Goal: Information Seeking & Learning: Learn about a topic

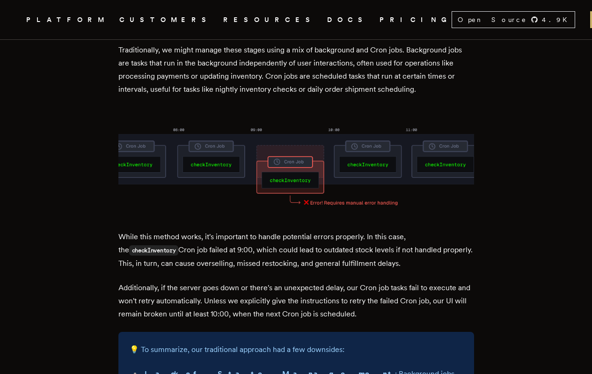
scroll to position [651, 0]
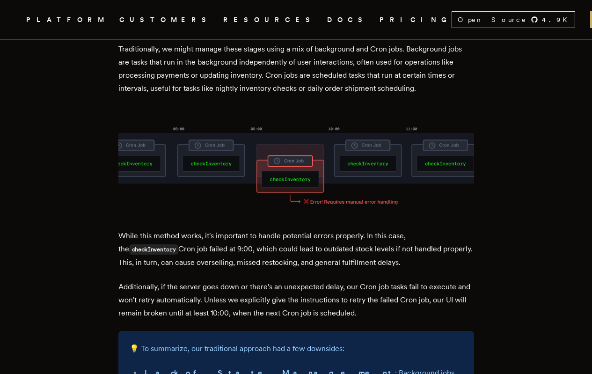
drag, startPoint x: 123, startPoint y: 212, endPoint x: 415, endPoint y: 241, distance: 293.5
click at [415, 241] on p "While this method works, it's important to handle potential errors properly. In…" at bounding box center [296, 249] width 356 height 40
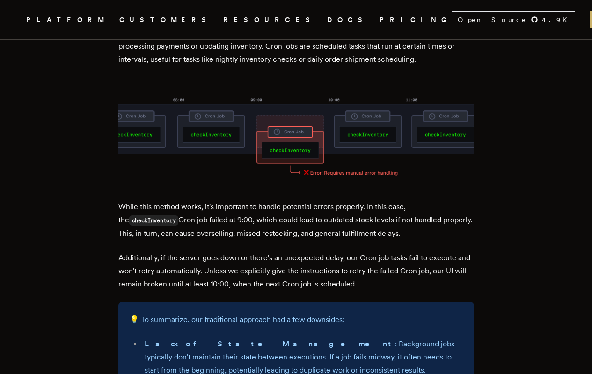
scroll to position [681, 0]
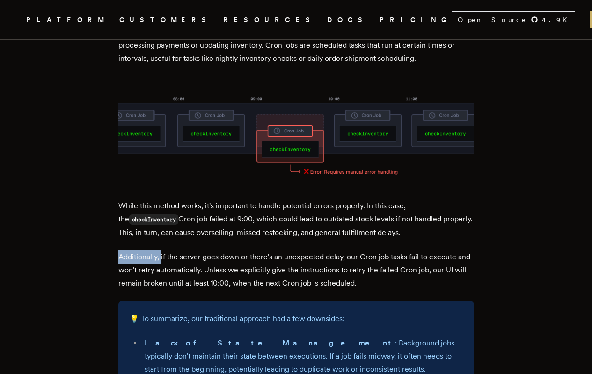
drag, startPoint x: 123, startPoint y: 235, endPoint x: 165, endPoint y: 235, distance: 42.6
click at [165, 250] on p "Additionally, if the server goes down or there's an unexpected delay, our Cron …" at bounding box center [296, 269] width 356 height 39
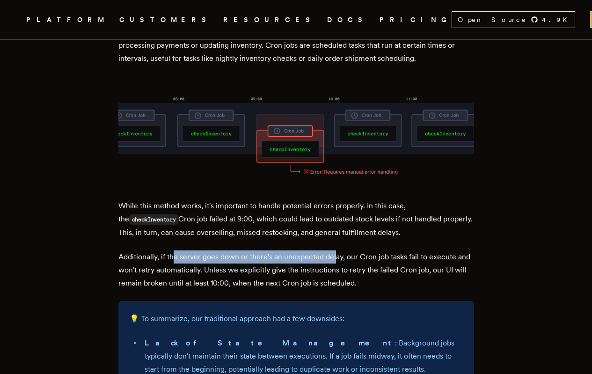
drag, startPoint x: 176, startPoint y: 235, endPoint x: 338, endPoint y: 233, distance: 161.9
click at [338, 250] on p "Additionally, if the server goes down or there's an unexpected delay, our Cron …" at bounding box center [296, 269] width 356 height 39
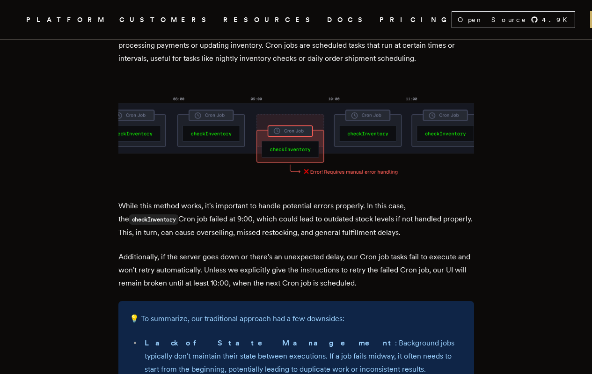
click at [345, 250] on p "Additionally, if the server goes down or there's an unexpected delay, our Cron …" at bounding box center [296, 269] width 356 height 39
drag, startPoint x: 350, startPoint y: 234, endPoint x: 441, endPoint y: 234, distance: 90.8
click at [441, 250] on p "Additionally, if the server goes down or there's an unexpected delay, our Cron …" at bounding box center [296, 269] width 356 height 39
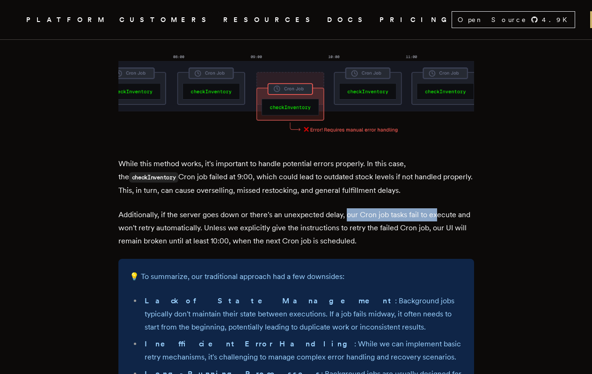
scroll to position [726, 0]
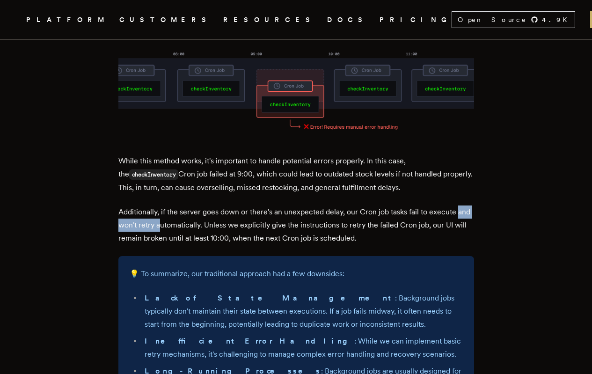
drag, startPoint x: 123, startPoint y: 203, endPoint x: 176, endPoint y: 204, distance: 52.9
click at [176, 205] on p "Additionally, if the server goes down or there's an unexpected delay, our Cron …" at bounding box center [296, 224] width 356 height 39
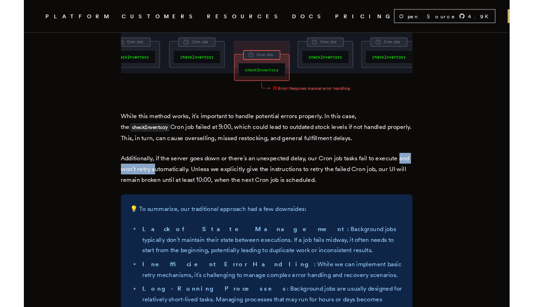
scroll to position [749, 0]
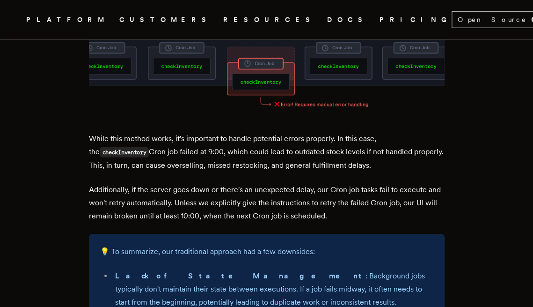
click at [246, 193] on p "Additionally, if the server goes down or there's an unexpected delay, our Cron …" at bounding box center [267, 202] width 356 height 39
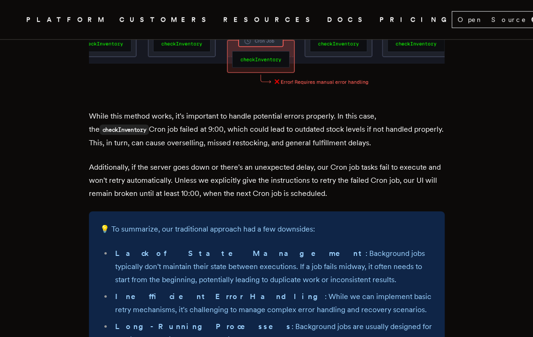
scroll to position [771, 0]
click at [198, 161] on p "Additionally, if the server goes down or there's an unexpected delay, our Cron …" at bounding box center [267, 180] width 356 height 39
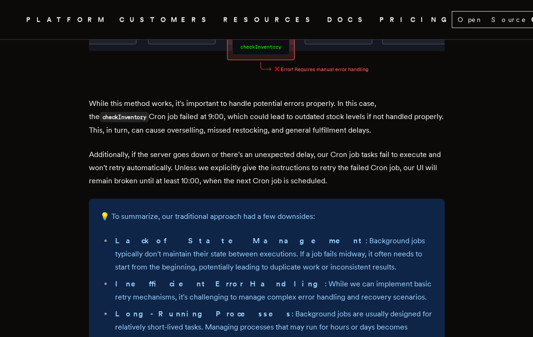
scroll to position [787, 0]
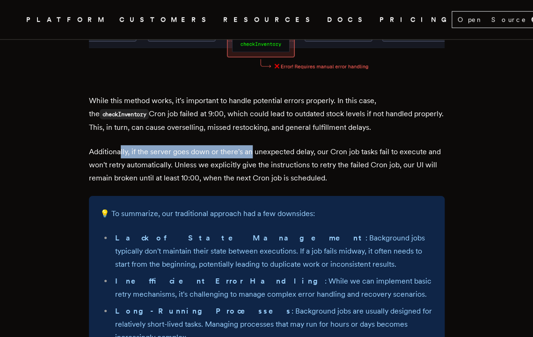
drag, startPoint x: 124, startPoint y: 137, endPoint x: 254, endPoint y: 137, distance: 130.1
click at [254, 145] on p "Additionally, if the server goes down or there's an unexpected delay, our Cron …" at bounding box center [267, 164] width 356 height 39
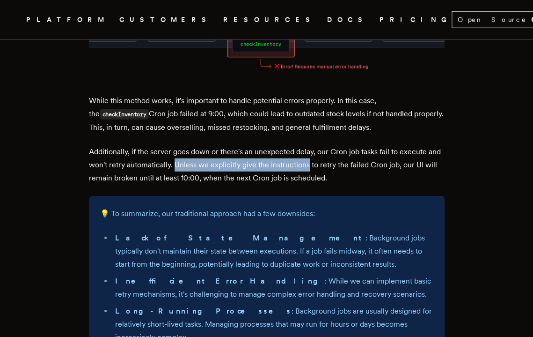
drag, startPoint x: 194, startPoint y: 151, endPoint x: 325, endPoint y: 152, distance: 131.5
click at [325, 152] on p "Additionally, if the server goes down or there's an unexpected delay, our Cron …" at bounding box center [267, 164] width 356 height 39
click at [304, 153] on p "Additionally, if the server goes down or there's an unexpected delay, our Cron …" at bounding box center [267, 164] width 356 height 39
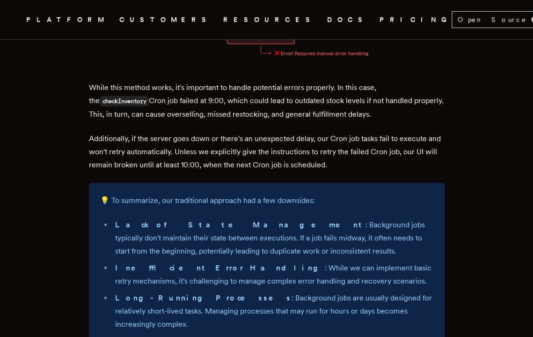
scroll to position [802, 0]
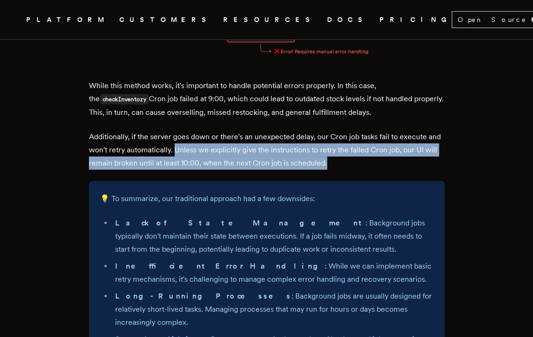
drag, startPoint x: 193, startPoint y: 135, endPoint x: 344, endPoint y: 148, distance: 152.2
click at [344, 148] on p "Additionally, if the server goes down or there's an unexpected delay, our Cron …" at bounding box center [267, 149] width 356 height 39
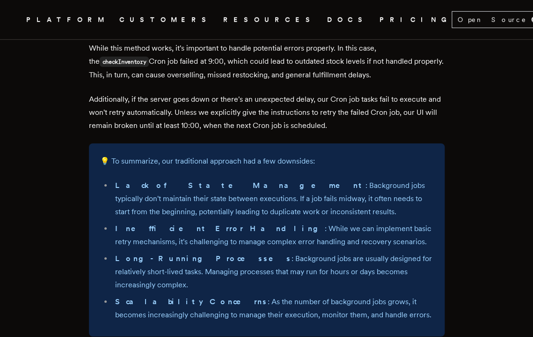
scroll to position [840, 0]
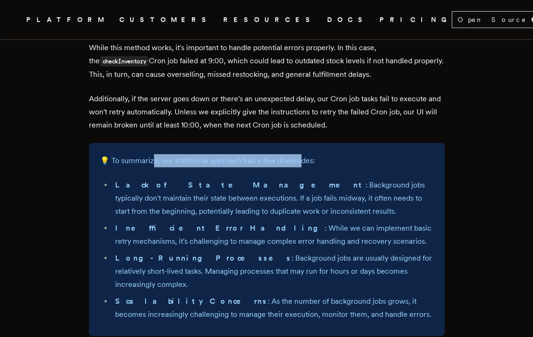
drag, startPoint x: 156, startPoint y: 146, endPoint x: 301, endPoint y: 146, distance: 145.6
click at [301, 154] on p "💡 To summarize, our traditional approach had a few downsides:" at bounding box center [266, 160] width 333 height 13
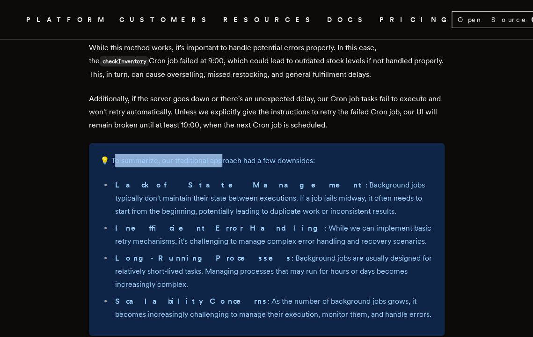
drag, startPoint x: 115, startPoint y: 146, endPoint x: 222, endPoint y: 146, distance: 107.6
click at [222, 154] on p "💡 To summarize, our traditional approach had a few downsides:" at bounding box center [266, 160] width 333 height 13
click at [196, 154] on div "💡 To summarize, our traditional approach had a few downsides: Lack of State Man…" at bounding box center [267, 239] width 356 height 193
drag, startPoint x: 114, startPoint y: 146, endPoint x: 318, endPoint y: 146, distance: 204.5
click at [318, 154] on p "💡 To summarize, our traditional approach had a few downsides:" at bounding box center [266, 160] width 333 height 13
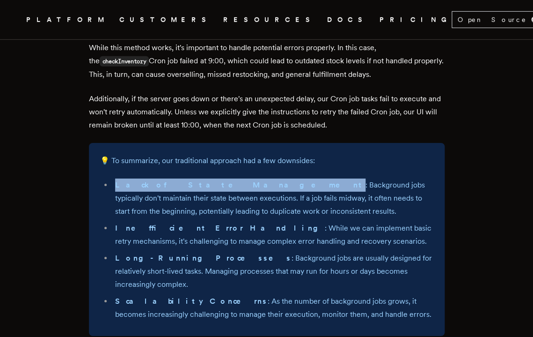
drag, startPoint x: 119, startPoint y: 171, endPoint x: 211, endPoint y: 169, distance: 91.8
click at [211, 178] on li "Lack of State Management : Background jobs typically don't maintain their state…" at bounding box center [272, 197] width 321 height 39
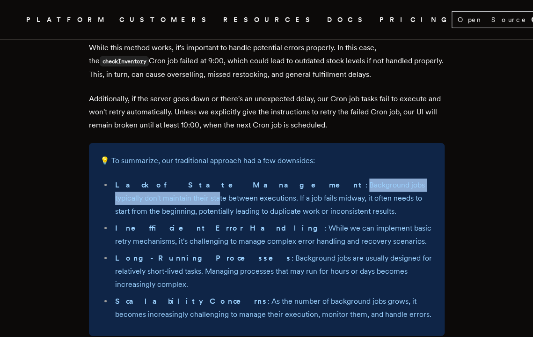
drag, startPoint x: 216, startPoint y: 170, endPoint x: 377, endPoint y: 168, distance: 161.5
click at [377, 178] on li "Lack of State Management : Background jobs typically don't maintain their state…" at bounding box center [272, 197] width 321 height 39
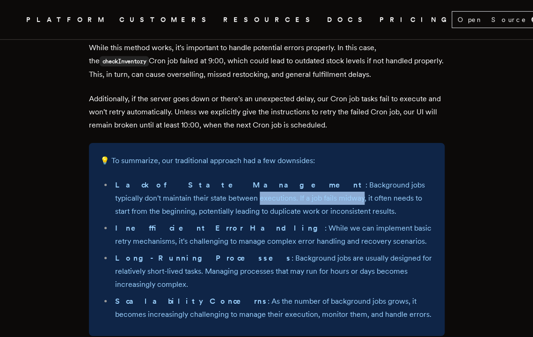
drag, startPoint x: 118, startPoint y: 185, endPoint x: 223, endPoint y: 183, distance: 105.3
click at [223, 183] on li "Lack of State Management : Background jobs typically don't maintain their state…" at bounding box center [272, 197] width 321 height 39
click at [247, 195] on li "Lack of State Management : Background jobs typically don't maintain their state…" at bounding box center [272, 197] width 321 height 39
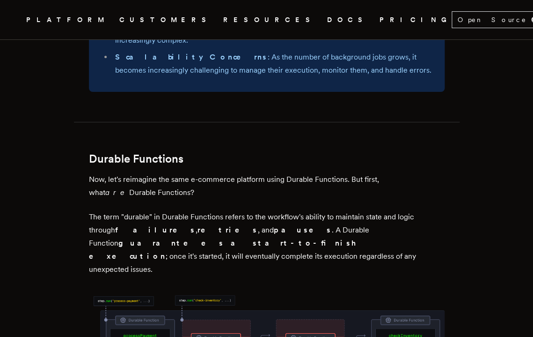
scroll to position [1087, 0]
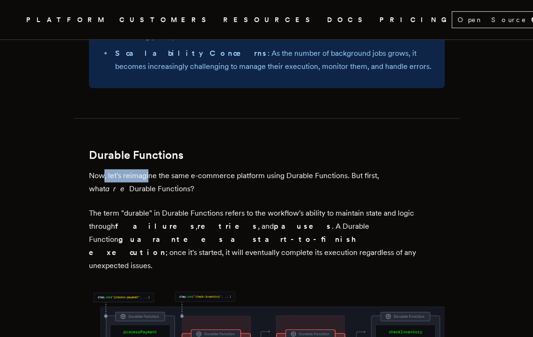
drag, startPoint x: 107, startPoint y: 148, endPoint x: 152, endPoint y: 149, distance: 45.4
click at [152, 169] on p "Now, let's reimagine the same e-commerce platform using Durable Functions. But …" at bounding box center [267, 182] width 356 height 26
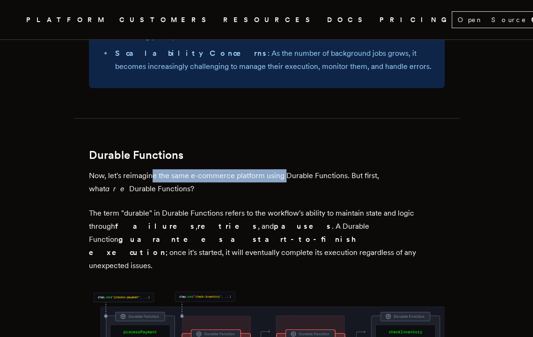
drag, startPoint x: 159, startPoint y: 149, endPoint x: 288, endPoint y: 149, distance: 129.2
click at [288, 169] on p "Now, let's reimagine the same e-commerce platform using Durable Functions. But …" at bounding box center [267, 182] width 356 height 26
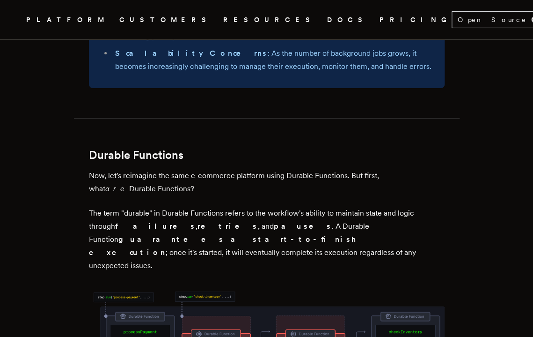
click at [177, 169] on p "Now, let's reimagine the same e-commerce platform using Durable Functions. But …" at bounding box center [267, 182] width 356 height 26
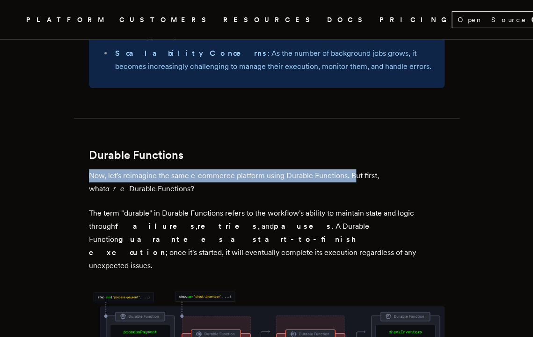
drag, startPoint x: 95, startPoint y: 148, endPoint x: 357, endPoint y: 147, distance: 262.1
click at [357, 169] on p "Now, let's reimagine the same e-commerce platform using Durable Functions. But …" at bounding box center [267, 182] width 356 height 26
click at [355, 169] on p "Now, let's reimagine the same e-commerce platform using Durable Functions. But …" at bounding box center [267, 182] width 356 height 26
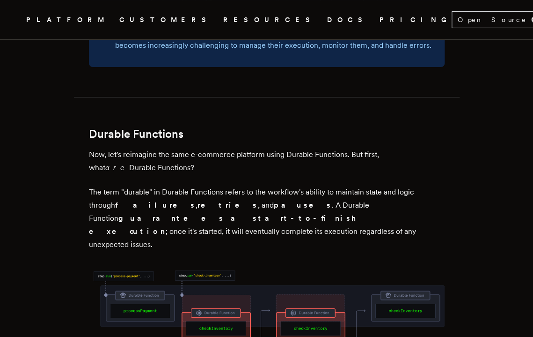
scroll to position [1110, 0]
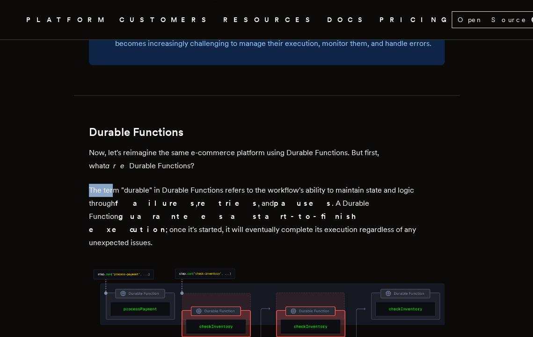
drag, startPoint x: 94, startPoint y: 163, endPoint x: 117, endPoint y: 163, distance: 23.4
click at [117, 183] on p "The term "durable" in Durable Functions refers to the workflow's ability to mai…" at bounding box center [267, 216] width 356 height 66
copy p "The ter"
click at [136, 183] on p "The term "durable" in Durable Functions refers to the workflow's ability to mai…" at bounding box center [267, 216] width 356 height 66
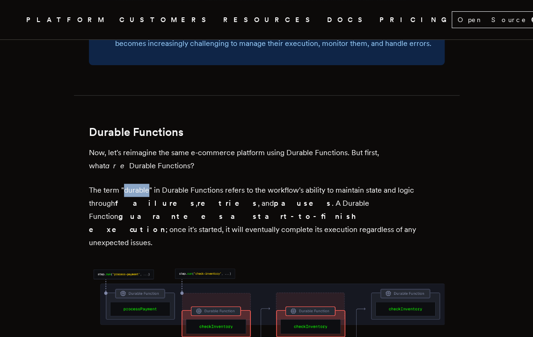
click at [333, 212] on strong "guarantees a start-to-finish execution" at bounding box center [226, 223] width 274 height 22
drag, startPoint x: 414, startPoint y: 125, endPoint x: 405, endPoint y: 140, distance: 18.1
click at [405, 146] on p "Now, let's reimagine the same e-commerce platform using Durable Functions. But …" at bounding box center [267, 159] width 356 height 26
click at [215, 183] on p "The term "durable" in Durable Functions refers to the workflow's ability to mai…" at bounding box center [267, 216] width 356 height 66
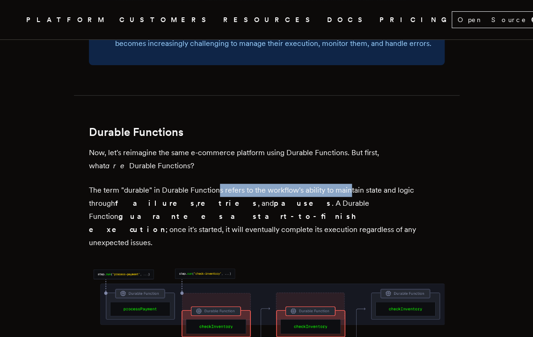
drag, startPoint x: 223, startPoint y: 164, endPoint x: 352, endPoint y: 163, distance: 129.2
click at [352, 183] on p "The term "durable" in Durable Functions refers to the workflow's ability to mai…" at bounding box center [267, 216] width 356 height 66
drag, startPoint x: 215, startPoint y: 161, endPoint x: 301, endPoint y: 162, distance: 85.7
click at [301, 183] on p "The term "durable" in Durable Functions refers to the workflow's ability to mai…" at bounding box center [267, 216] width 356 height 66
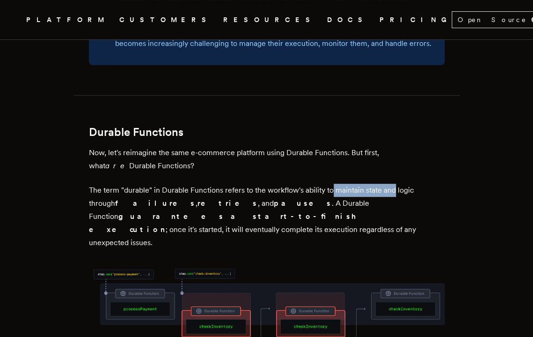
drag, startPoint x: 343, startPoint y: 164, endPoint x: 398, endPoint y: 164, distance: 55.7
click at [398, 183] on p "The term "durable" in Durable Functions refers to the workflow's ability to mai…" at bounding box center [267, 216] width 356 height 66
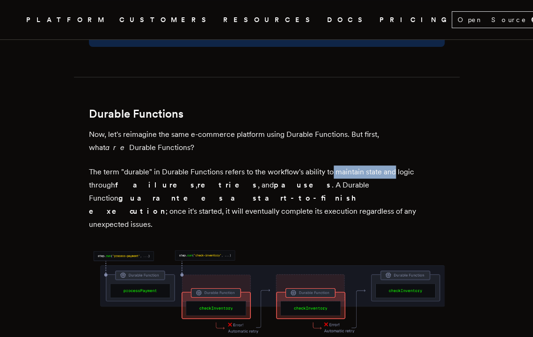
scroll to position [1133, 0]
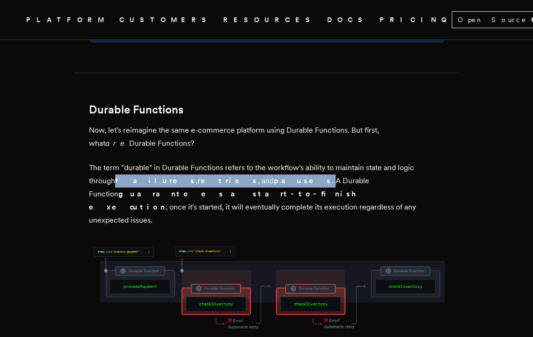
drag, startPoint x: 121, startPoint y: 153, endPoint x: 216, endPoint y: 154, distance: 95.0
click at [216, 161] on p "The term "durable" in Durable Functions refers to the workflow's ability to mai…" at bounding box center [267, 194] width 356 height 66
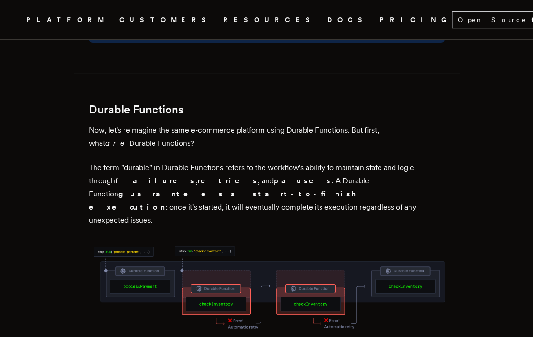
click at [224, 161] on p "The term "durable" in Durable Functions refers to the workflow's ability to mai…" at bounding box center [267, 194] width 356 height 66
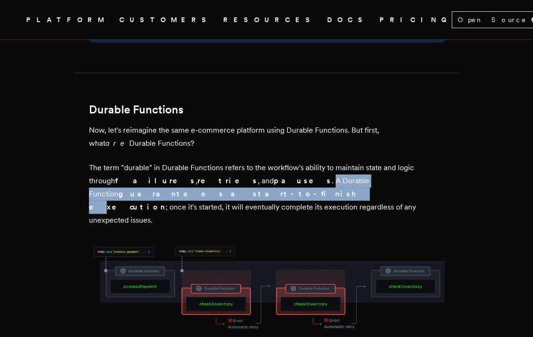
drag, startPoint x: 217, startPoint y: 153, endPoint x: 382, endPoint y: 156, distance: 165.2
click at [382, 161] on p "The term "durable" in Durable Functions refers to the workflow's ability to mai…" at bounding box center [267, 194] width 356 height 66
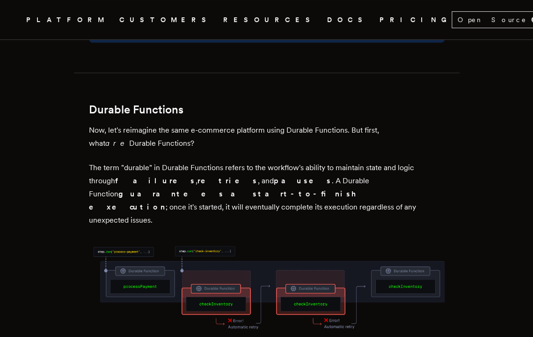
click at [373, 167] on p "The term "durable" in Durable Functions refers to the workflow's ability to mai…" at bounding box center [267, 194] width 356 height 66
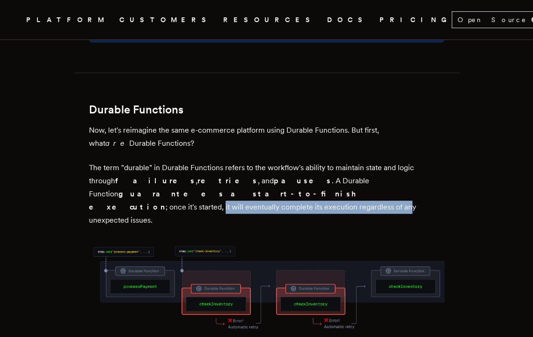
drag, startPoint x: 130, startPoint y: 166, endPoint x: 315, endPoint y: 167, distance: 185.3
click at [315, 167] on p "The term "durable" in Durable Functions refers to the workflow's ability to mai…" at bounding box center [267, 194] width 356 height 66
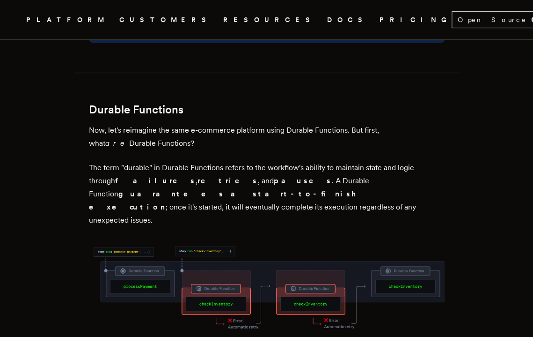
drag, startPoint x: 329, startPoint y: 168, endPoint x: 288, endPoint y: 169, distance: 40.7
click at [329, 168] on p "The term "durable" in Durable Functions refers to the workflow's ability to mai…" at bounding box center [267, 194] width 356 height 66
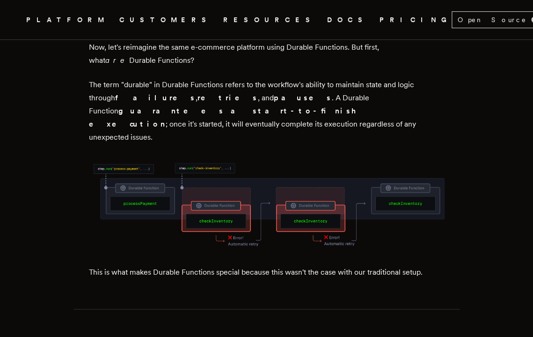
scroll to position [1216, 0]
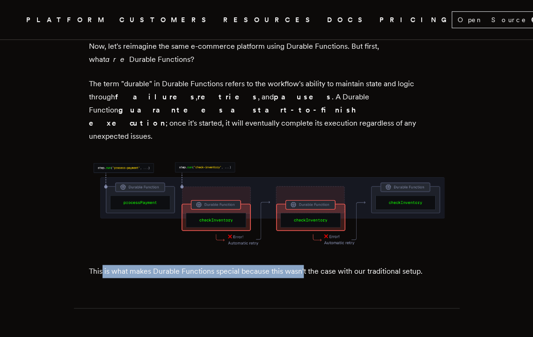
drag, startPoint x: 106, startPoint y: 216, endPoint x: 307, endPoint y: 217, distance: 200.8
click at [307, 264] on p "This is what makes Durable Functions special because this wasn't the case with …" at bounding box center [267, 270] width 356 height 13
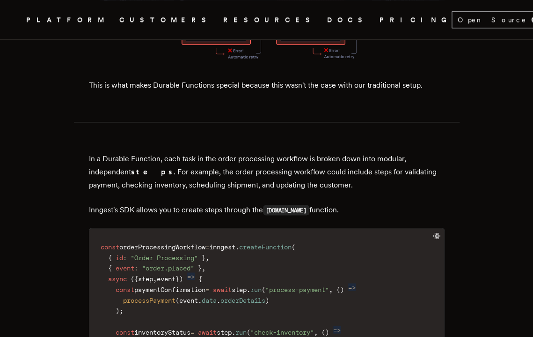
scroll to position [1406, 0]
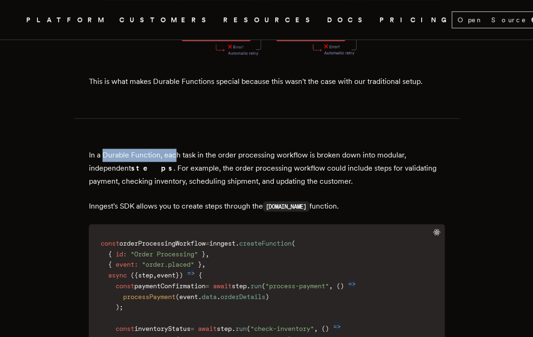
drag, startPoint x: 105, startPoint y: 100, endPoint x: 180, endPoint y: 99, distance: 74.9
click at [180, 148] on p "In a Durable Function, each task in the order processing workflow is broken dow…" at bounding box center [267, 167] width 356 height 39
click at [192, 148] on p "In a Durable Function, each task in the order processing workflow is broken dow…" at bounding box center [267, 167] width 356 height 39
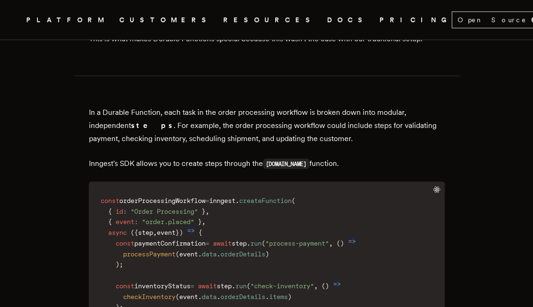
scroll to position [1451, 0]
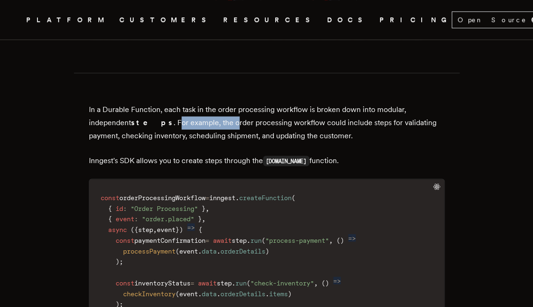
drag, startPoint x: 161, startPoint y: 66, endPoint x: 220, endPoint y: 68, distance: 59.5
click at [220, 103] on p "In a Durable Function, each task in the order processing workflow is broken dow…" at bounding box center [267, 122] width 356 height 39
click at [221, 103] on p "In a Durable Function, each task in the order processing workflow is broken dow…" at bounding box center [267, 122] width 356 height 39
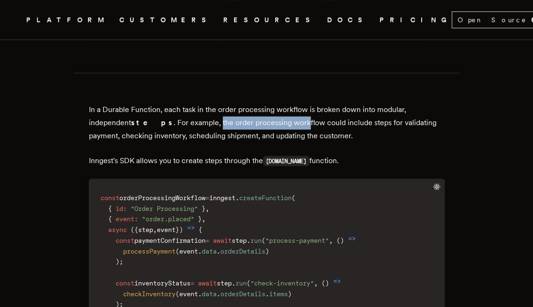
drag, startPoint x: 204, startPoint y: 66, endPoint x: 291, endPoint y: 67, distance: 87.1
click at [291, 103] on p "In a Durable Function, each task in the order processing workflow is broken dow…" at bounding box center [267, 122] width 356 height 39
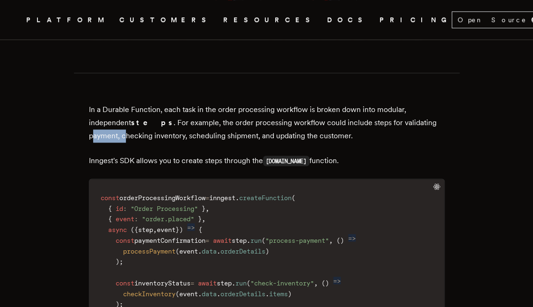
drag, startPoint x: 98, startPoint y: 81, endPoint x: 130, endPoint y: 81, distance: 31.8
click at [130, 103] on p "In a Durable Function, each task in the order processing workflow is broken dow…" at bounding box center [267, 122] width 356 height 39
click at [156, 103] on p "In a Durable Function, each task in the order processing workflow is broken dow…" at bounding box center [267, 122] width 356 height 39
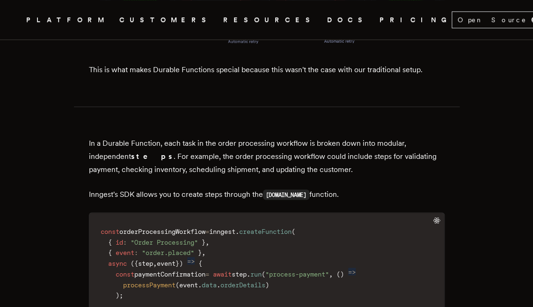
scroll to position [1421, 0]
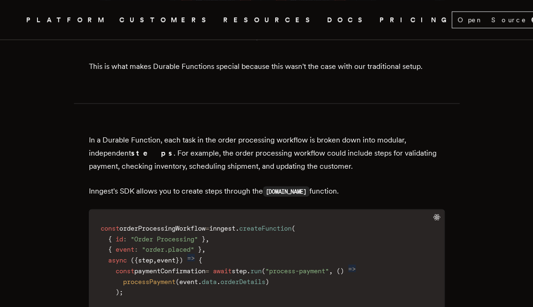
click at [109, 184] on p "Inngest's SDK allows you to create steps through the [DOMAIN_NAME] function." at bounding box center [267, 191] width 356 height 14
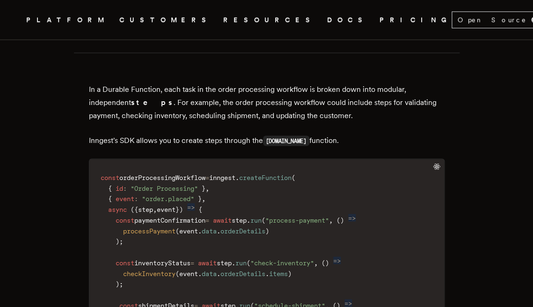
scroll to position [1474, 0]
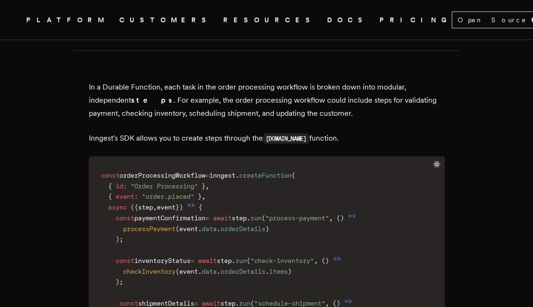
drag, startPoint x: 129, startPoint y: 120, endPoint x: 219, endPoint y: 120, distance: 90.3
click at [205, 171] on span "orderProcessingWorkflow" at bounding box center [162, 174] width 86 height 7
click at [175, 171] on span "orderProcessingWorkflow" at bounding box center [162, 174] width 86 height 7
drag, startPoint x: 132, startPoint y: 120, endPoint x: 217, endPoint y: 119, distance: 84.7
click at [205, 171] on span "orderProcessingWorkflow" at bounding box center [162, 174] width 86 height 7
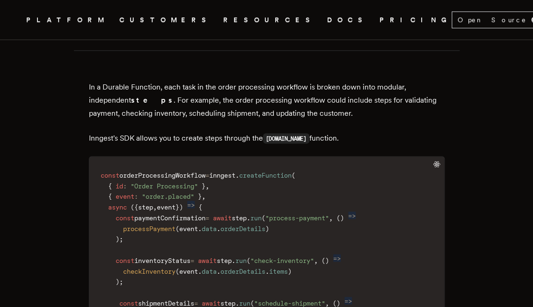
drag, startPoint x: 230, startPoint y: 119, endPoint x: 257, endPoint y: 120, distance: 26.7
click at [235, 171] on span "inngest" at bounding box center [222, 174] width 26 height 7
click at [264, 171] on span "createFunction" at bounding box center [265, 174] width 52 height 7
drag, startPoint x: 262, startPoint y: 119, endPoint x: 315, endPoint y: 121, distance: 52.9
click at [292, 171] on span "createFunction" at bounding box center [265, 174] width 52 height 7
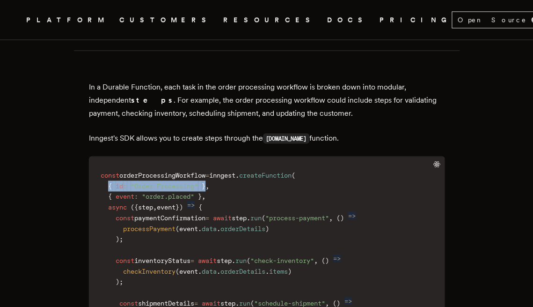
drag, startPoint x: 112, startPoint y: 130, endPoint x: 214, endPoint y: 132, distance: 102.0
click at [214, 162] on code "const orderProcessingWorkflow = inngest . createFunction ( { id : "Order Proces…" at bounding box center [266, 302] width 355 height 281
click at [168, 203] on span "event" at bounding box center [166, 206] width 19 height 7
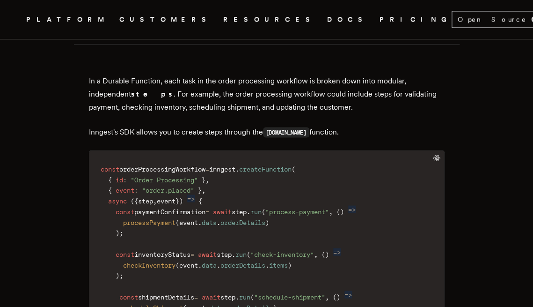
scroll to position [1482, 0]
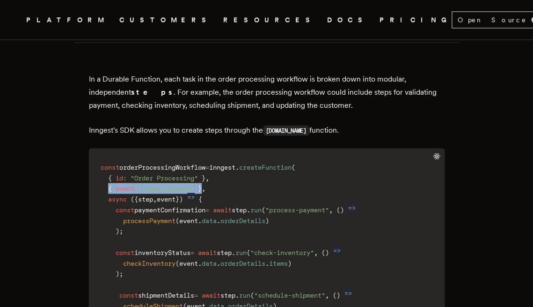
drag, startPoint x: 113, startPoint y: 134, endPoint x: 209, endPoint y: 134, distance: 96.4
click at [209, 154] on code "const orderProcessingWorkflow = inngest . createFunction ( { id : "Order Proces…" at bounding box center [266, 294] width 355 height 281
click at [164, 205] on span "paymentConfirmation" at bounding box center [169, 208] width 71 height 7
drag, startPoint x: 138, startPoint y: 146, endPoint x: 199, endPoint y: 145, distance: 61.8
click at [199, 154] on code "const orderProcessingWorkflow = inngest . createFunction ( { id : "Order Proces…" at bounding box center [266, 294] width 355 height 281
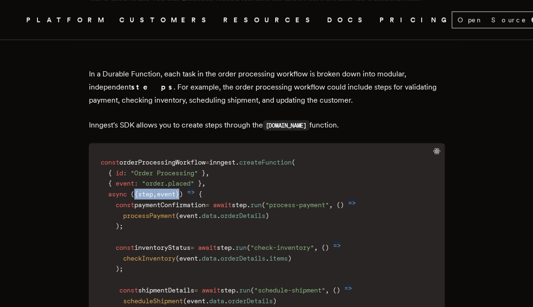
scroll to position [1489, 0]
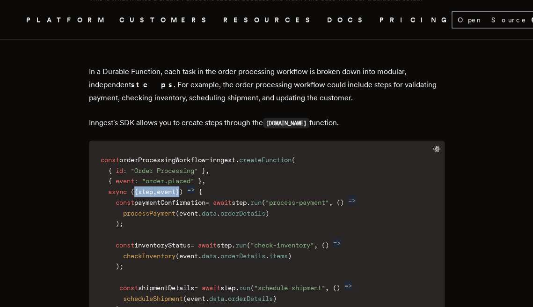
drag, startPoint x: 144, startPoint y: 148, endPoint x: 218, endPoint y: 147, distance: 74.0
click at [205, 198] on span "paymentConfirmation" at bounding box center [169, 201] width 71 height 7
drag, startPoint x: 233, startPoint y: 148, endPoint x: 253, endPoint y: 148, distance: 20.1
click at [253, 148] on code "const orderProcessingWorkflow = inngest . createFunction ( { id : "Order Proces…" at bounding box center [266, 286] width 355 height 281
click at [247, 198] on span "step" at bounding box center [239, 201] width 15 height 7
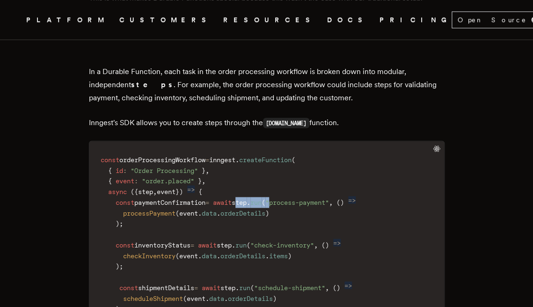
drag, startPoint x: 254, startPoint y: 147, endPoint x: 293, endPoint y: 147, distance: 38.8
click at [293, 147] on code "const orderProcessingWorkflow = inngest . createFunction ( { id : "Order Proces…" at bounding box center [266, 286] width 355 height 281
click at [307, 198] on span ""process-payment"" at bounding box center [297, 201] width 64 height 7
drag, startPoint x: 261, startPoint y: 147, endPoint x: 346, endPoint y: 147, distance: 84.7
click at [346, 147] on code "const orderProcessingWorkflow = inngest . createFunction ( { id : "Order Proces…" at bounding box center [266, 286] width 355 height 281
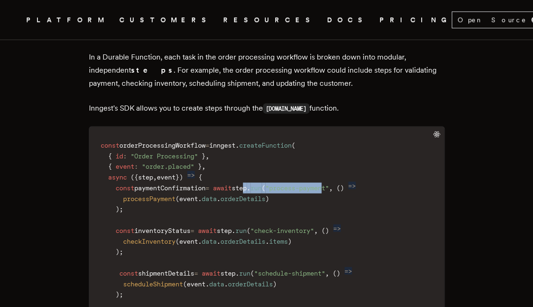
scroll to position [1512, 0]
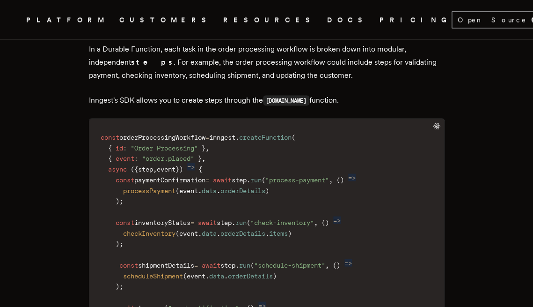
click at [277, 150] on code "const orderProcessingWorkflow = inngest . createFunction ( { id : "Order Proces…" at bounding box center [266, 264] width 355 height 281
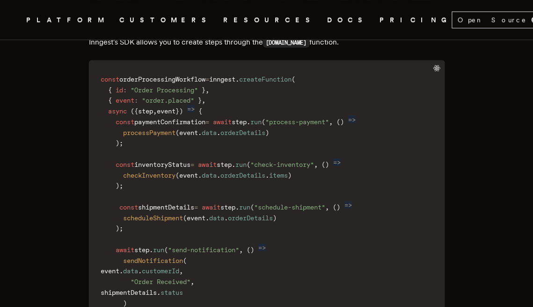
scroll to position [1573, 0]
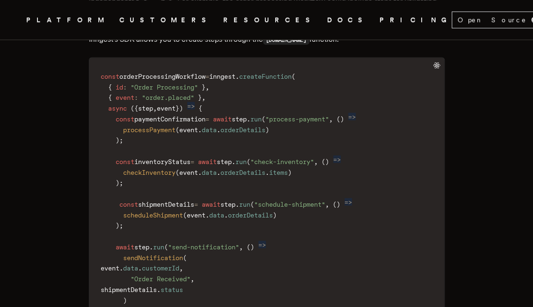
click at [321, 193] on code "const orderProcessingWorkflow = inngest . createFunction ( { id : "Order Proces…" at bounding box center [266, 203] width 355 height 281
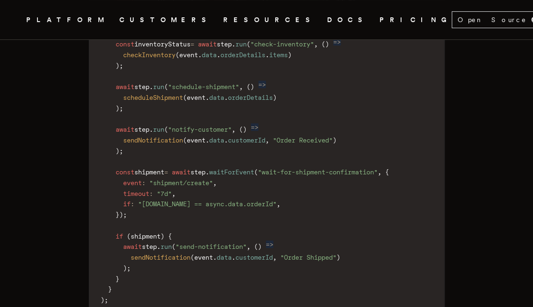
scroll to position [2262, 0]
